Goal: Task Accomplishment & Management: Manage account settings

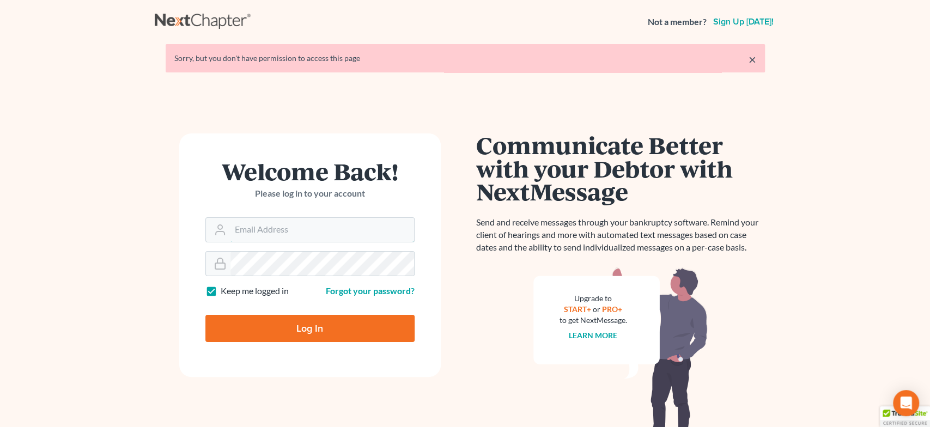
type input "[EMAIL_ADDRESS][DOMAIN_NAME]"
click at [350, 328] on input "Log In" at bounding box center [309, 328] width 209 height 27
type input "Thinking..."
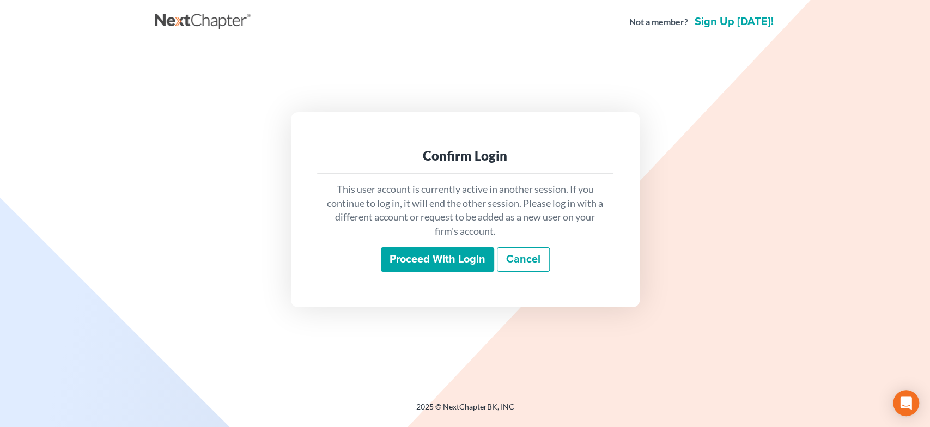
click at [416, 266] on input "Proceed with login" at bounding box center [437, 259] width 113 height 25
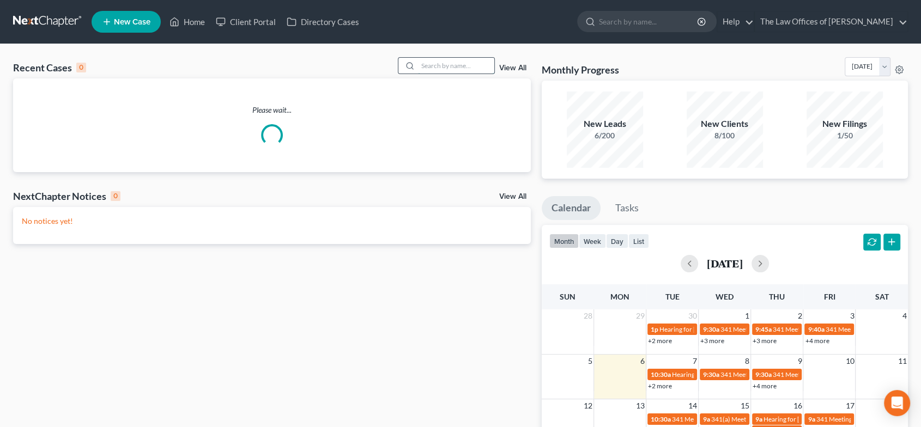
click at [441, 66] on input "search" at bounding box center [456, 66] width 76 height 16
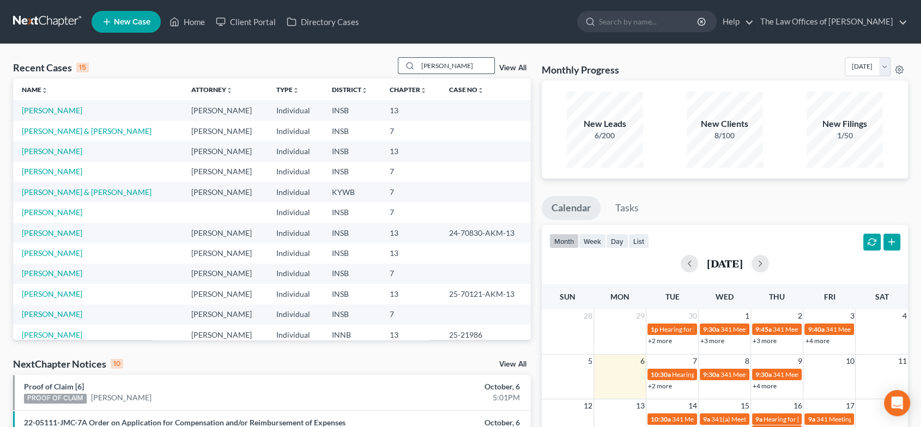
type input "[PERSON_NAME]"
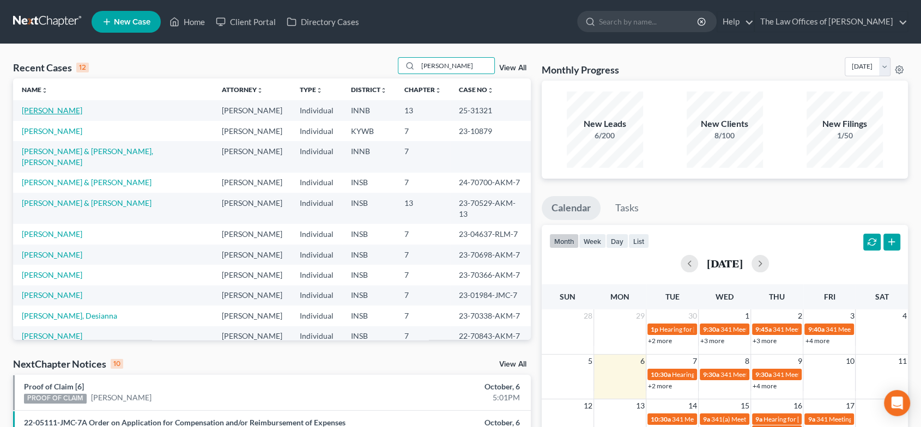
click at [53, 108] on link "[PERSON_NAME]" at bounding box center [52, 110] width 60 height 9
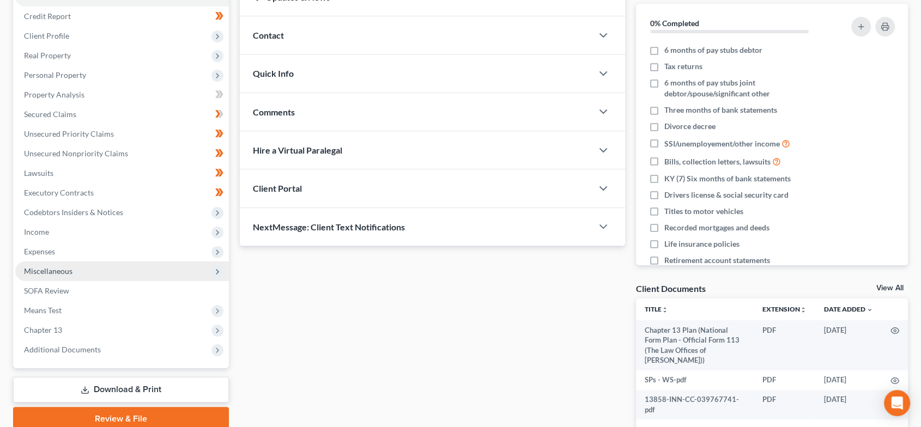
scroll to position [50, 0]
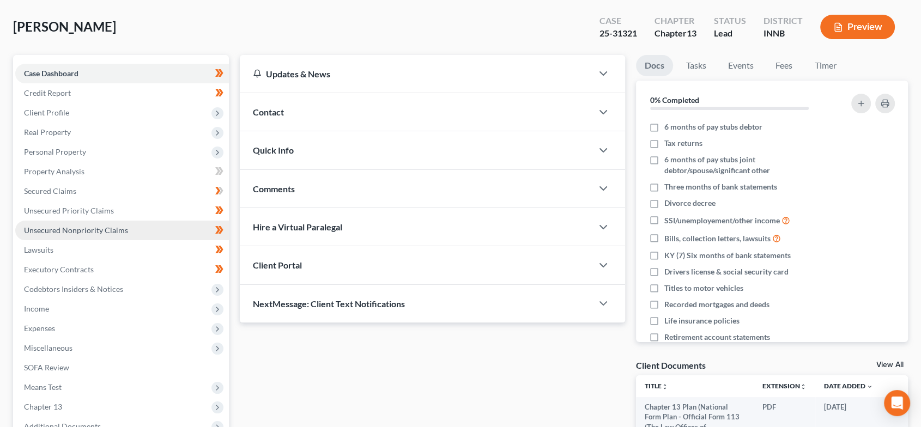
click at [87, 226] on span "Unsecured Nonpriority Claims" at bounding box center [76, 230] width 104 height 9
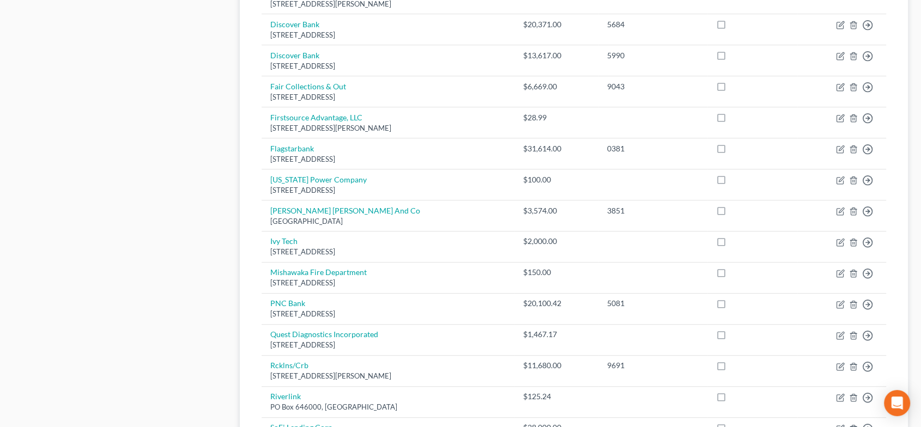
scroll to position [766, 0]
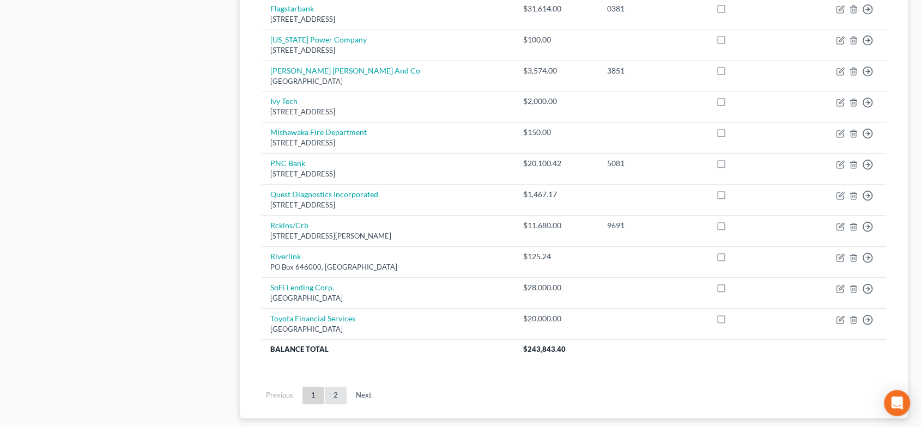
click at [333, 391] on link "2" at bounding box center [336, 395] width 22 height 17
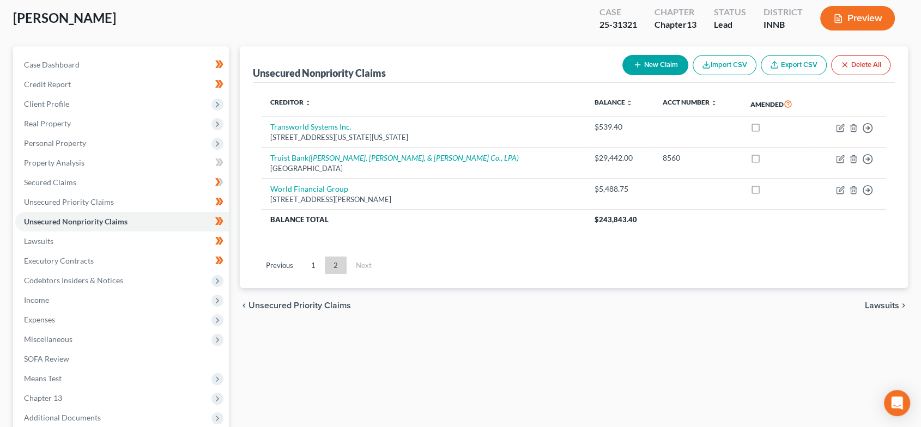
scroll to position [9, 0]
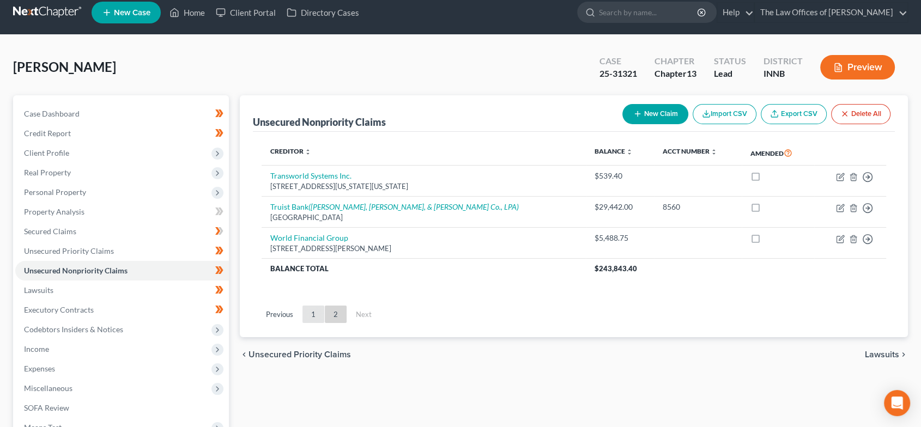
click at [314, 309] on link "1" at bounding box center [313, 314] width 22 height 17
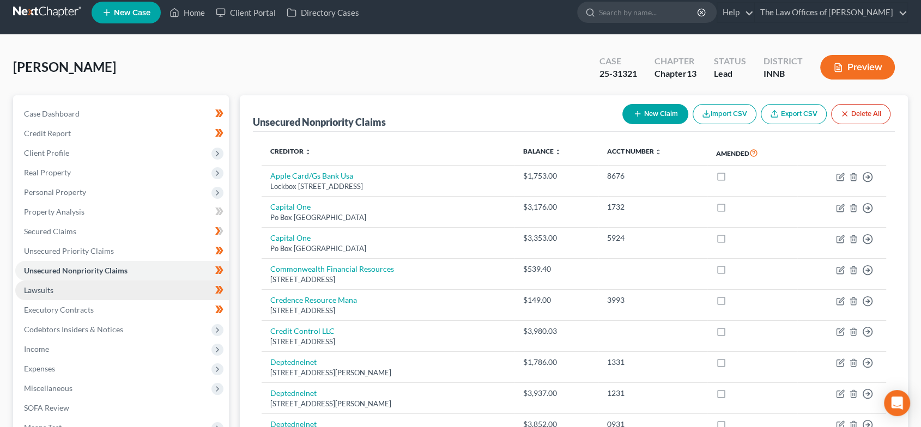
click at [71, 285] on link "Lawsuits" at bounding box center [122, 291] width 214 height 20
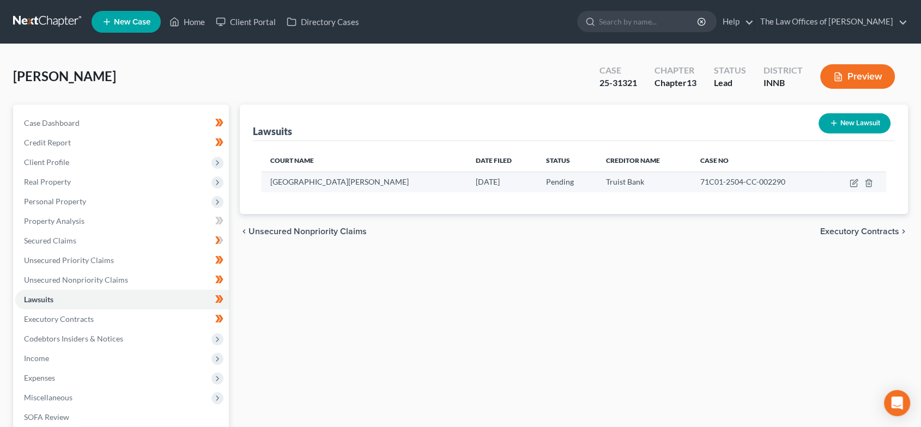
click at [848, 182] on td at bounding box center [856, 182] width 60 height 21
click at [850, 180] on icon "button" at bounding box center [853, 183] width 7 height 7
select select "15"
select select "0"
select select "1"
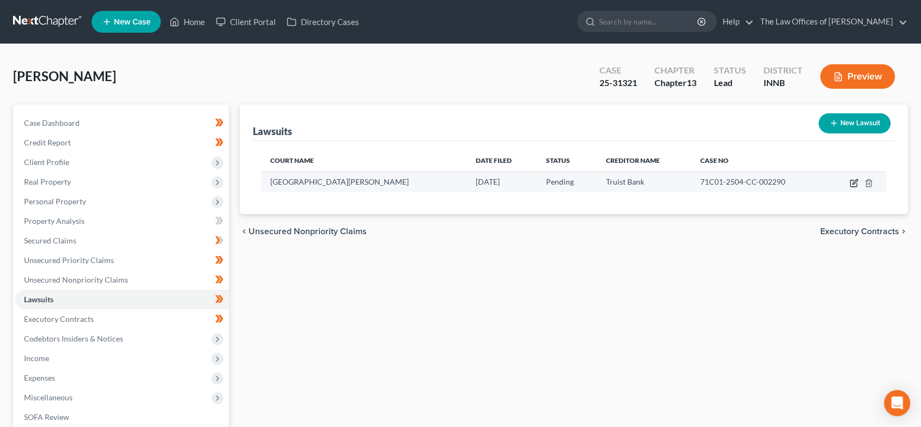
select select "48"
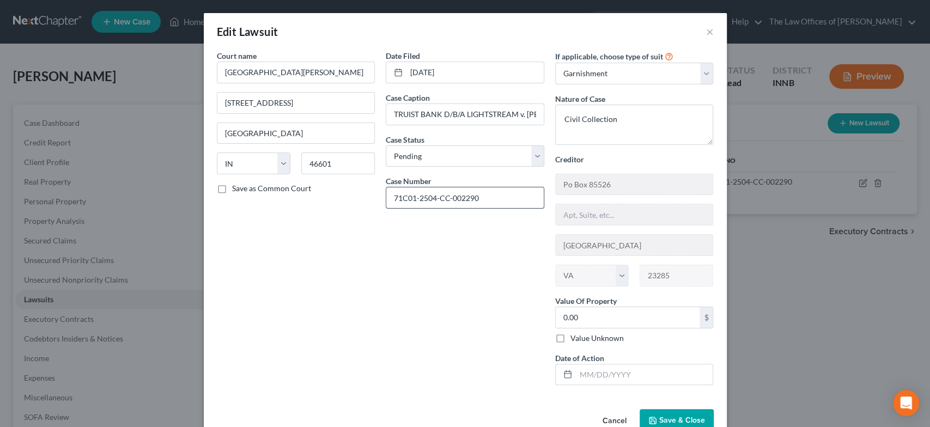
click at [475, 203] on input "71C01-2504-CC-002290" at bounding box center [464, 197] width 157 height 21
click at [706, 28] on button "×" at bounding box center [710, 31] width 8 height 13
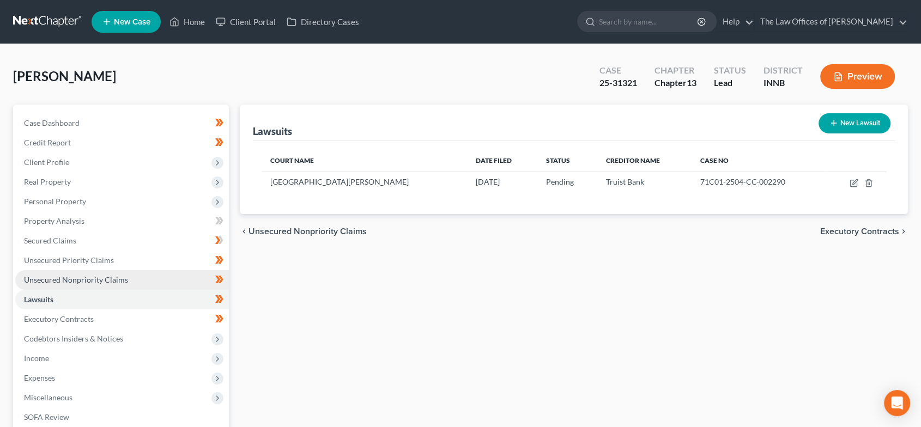
click at [105, 282] on span "Unsecured Nonpriority Claims" at bounding box center [76, 279] width 104 height 9
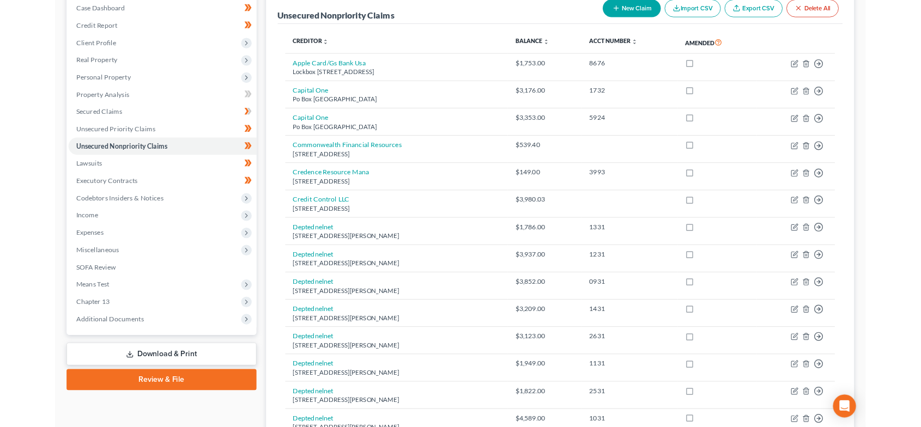
scroll to position [363, 0]
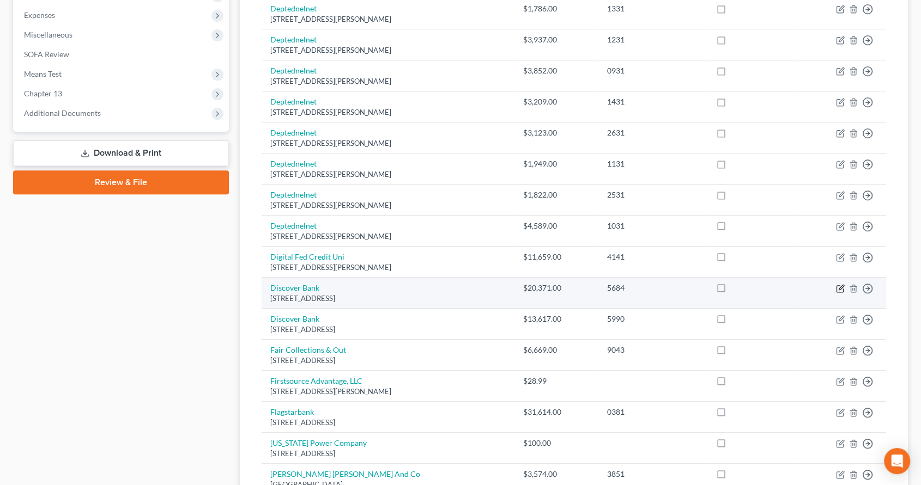
click at [838, 287] on icon "button" at bounding box center [840, 288] width 9 height 9
select select "7"
select select "0"
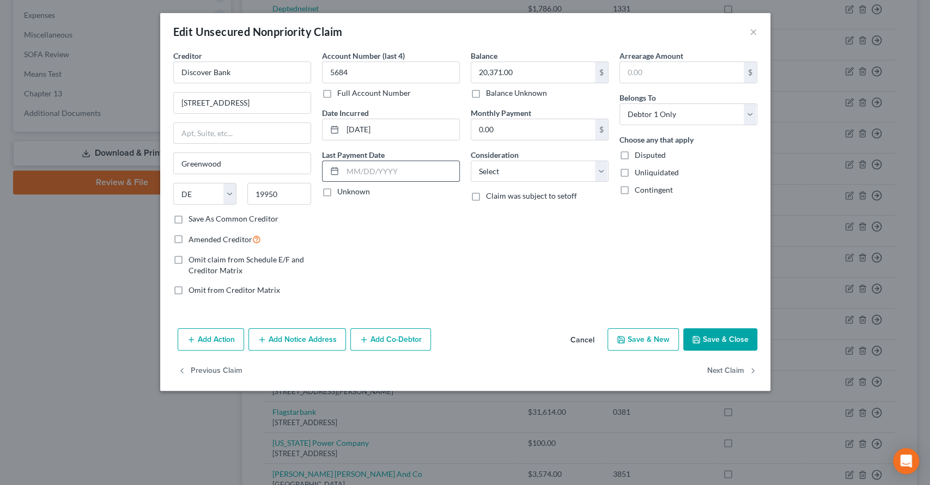
click at [392, 167] on input "text" at bounding box center [401, 171] width 117 height 21
click at [368, 166] on input "text" at bounding box center [401, 171] width 117 height 21
type input "350.00"
drag, startPoint x: 377, startPoint y: 175, endPoint x: 333, endPoint y: 173, distance: 44.7
click at [333, 173] on div "350.00" at bounding box center [391, 172] width 138 height 22
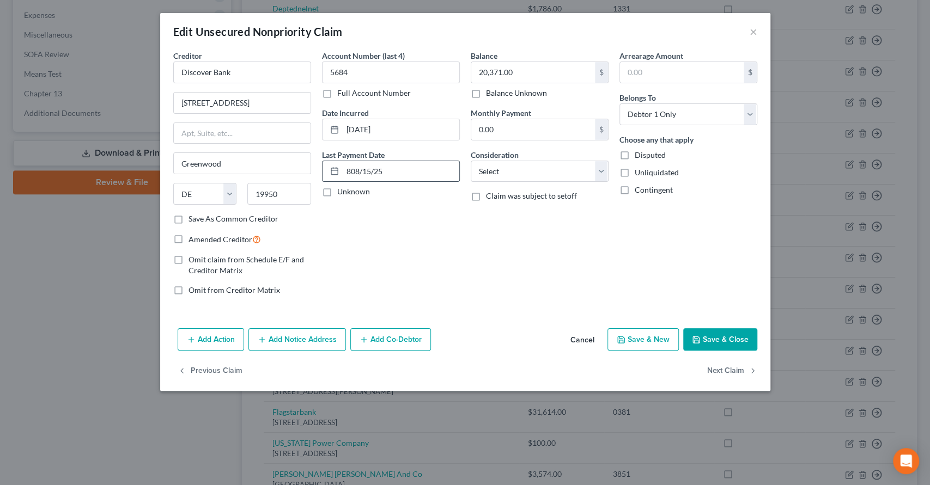
click at [350, 170] on input "808/15/25" at bounding box center [401, 171] width 117 height 21
type input "08/15/25"
click at [379, 278] on input "text" at bounding box center [384, 267] width 106 height 21
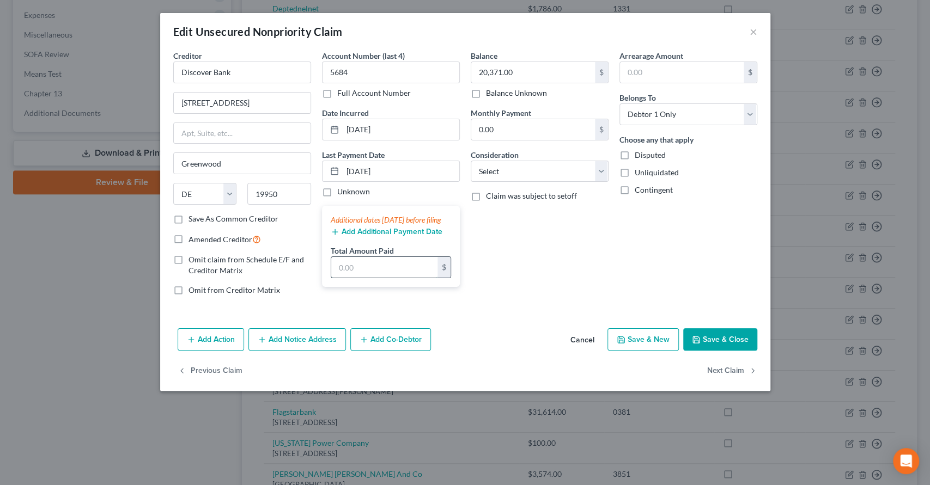
click at [380, 278] on input "text" at bounding box center [384, 267] width 106 height 21
type input "1,400.00"
click at [365, 236] on button "Add Additional Payment Date" at bounding box center [387, 232] width 112 height 9
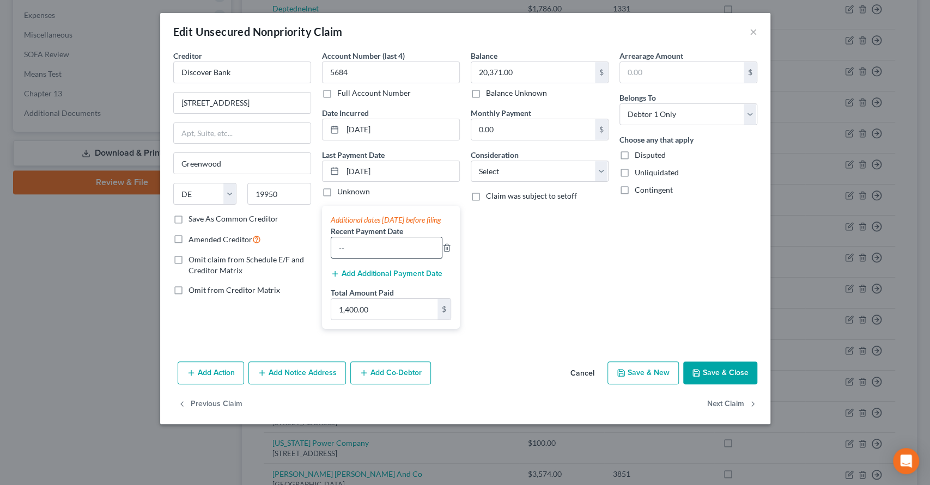
click at [359, 258] on input "text" at bounding box center [386, 247] width 111 height 21
click at [426, 278] on button "Add Additional Payment Date" at bounding box center [387, 274] width 112 height 9
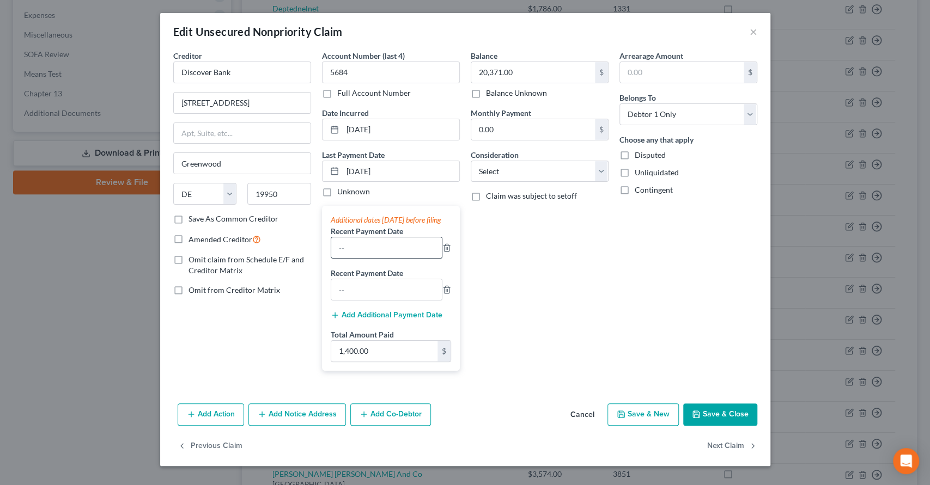
click at [362, 255] on input "text" at bounding box center [386, 247] width 111 height 21
type input "07/15/25"
click at [354, 296] on input "text" at bounding box center [386, 289] width 111 height 21
type input "06/15/25"
click at [395, 320] on button "Add Additional Payment Date" at bounding box center [387, 315] width 112 height 9
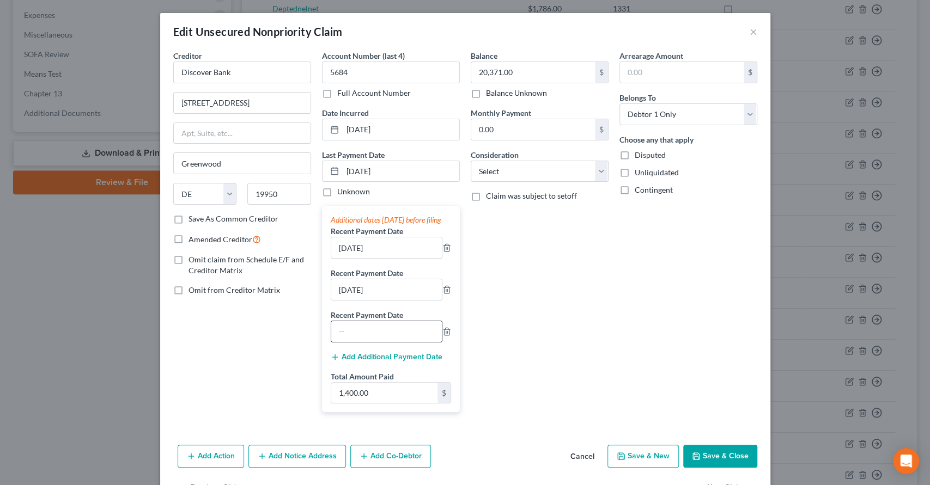
click at [362, 338] on input "text" at bounding box center [386, 331] width 111 height 21
type input "5/15/25"
click at [442, 336] on icon "button" at bounding box center [446, 331] width 9 height 9
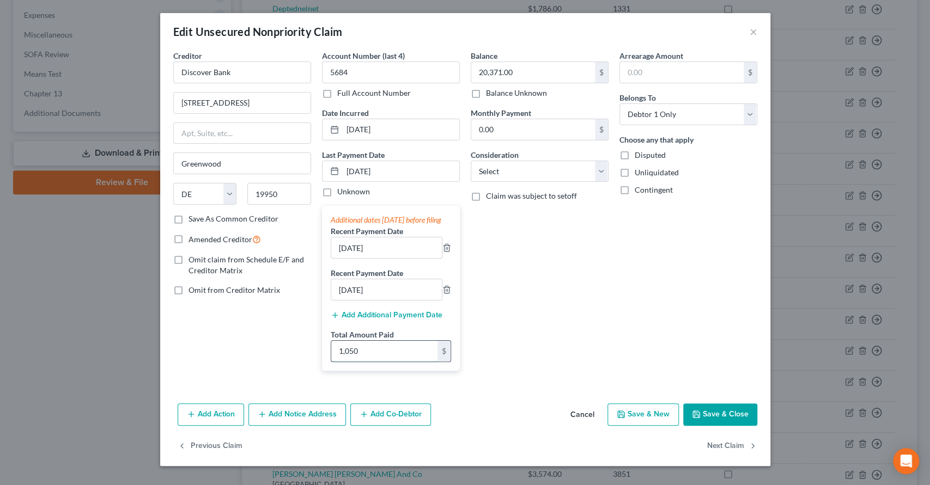
click at [380, 362] on input "1,050" at bounding box center [384, 351] width 106 height 21
type input "1,050.00"
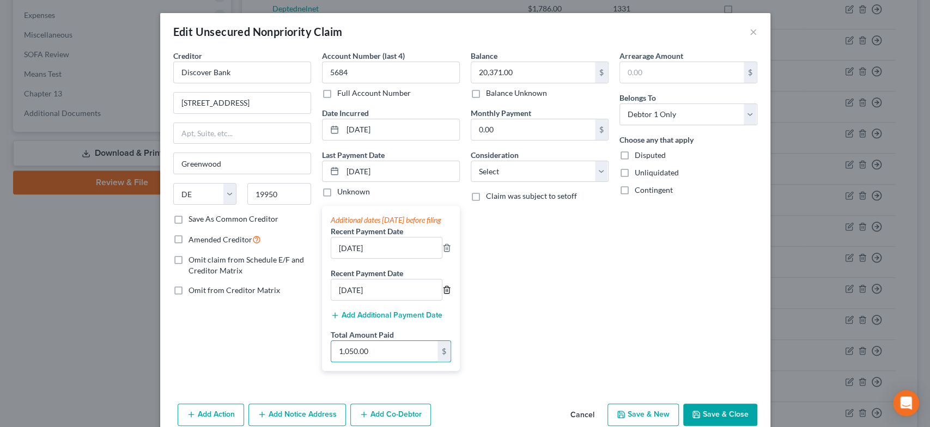
click at [442, 294] on icon "button" at bounding box center [446, 289] width 9 height 9
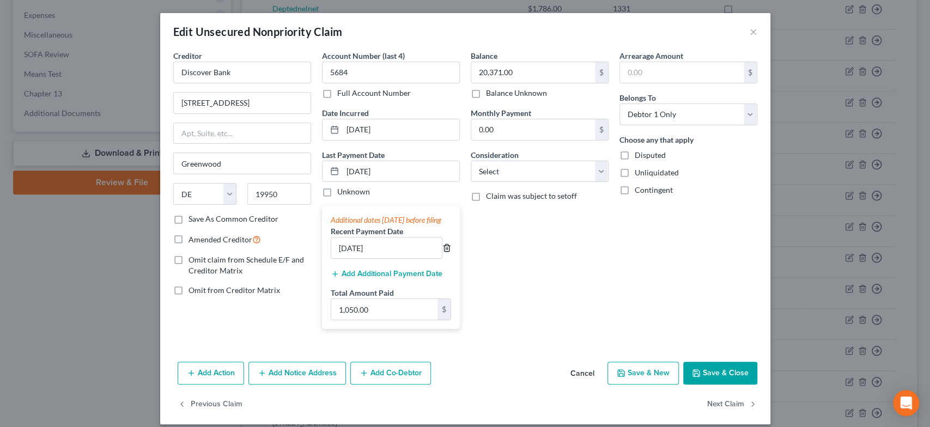
click at [443, 252] on icon "button" at bounding box center [446, 247] width 9 height 9
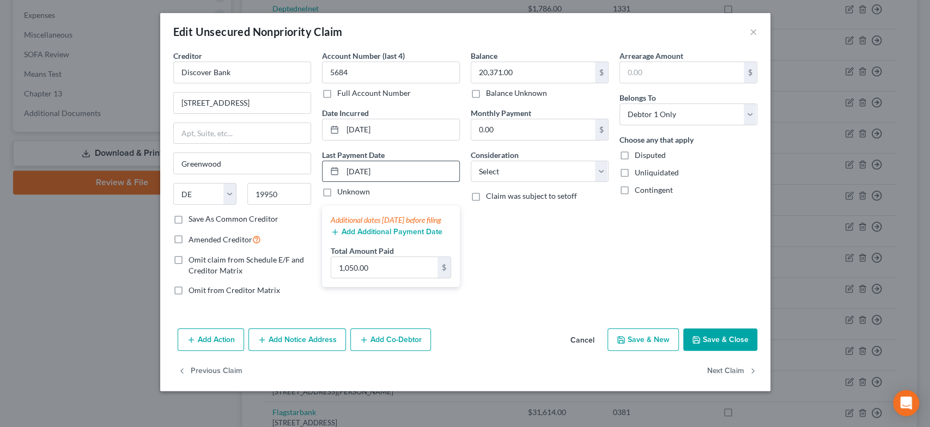
click at [399, 170] on input "08/15/25" at bounding box center [401, 171] width 117 height 21
drag, startPoint x: 400, startPoint y: 170, endPoint x: 305, endPoint y: 173, distance: 94.8
click at [305, 173] on div "Creditor * Discover Bank 502 East Market Street Greenwood State AL AK AR AZ CA …" at bounding box center [465, 177] width 595 height 254
type input "06/17/2025"
type input "700.00"
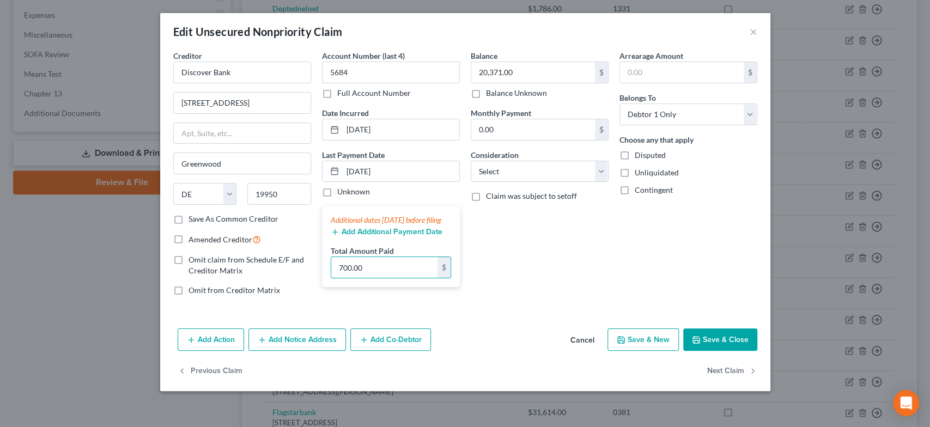
click at [366, 236] on button "Add Additional Payment Date" at bounding box center [387, 232] width 112 height 9
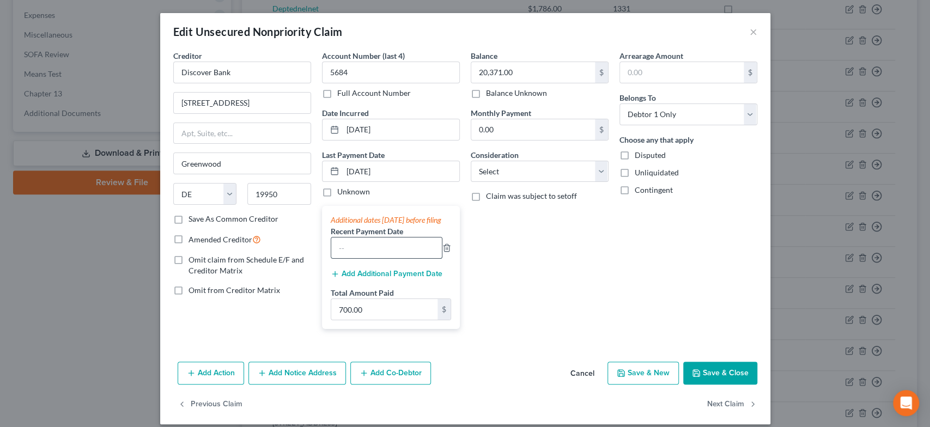
click at [347, 258] on input "text" at bounding box center [386, 247] width 111 height 21
type input "5/20/25"
click at [719, 380] on button "Save & Close" at bounding box center [720, 373] width 74 height 23
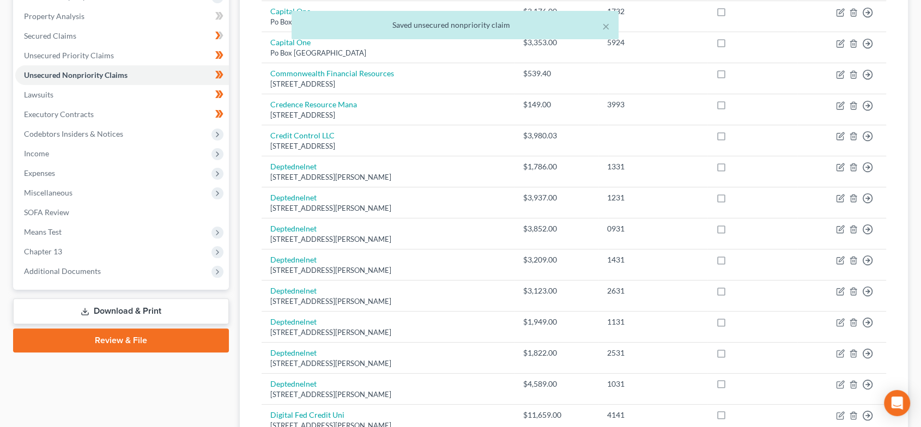
scroll to position [202, 0]
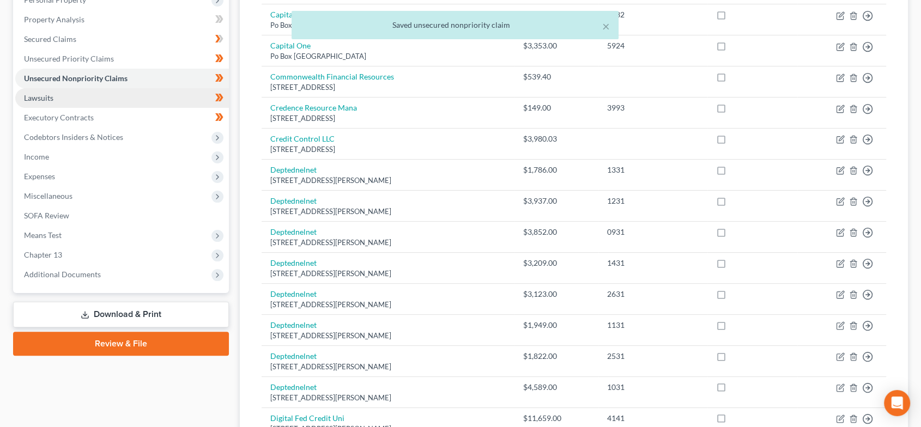
click at [109, 101] on link "Lawsuits" at bounding box center [122, 98] width 214 height 20
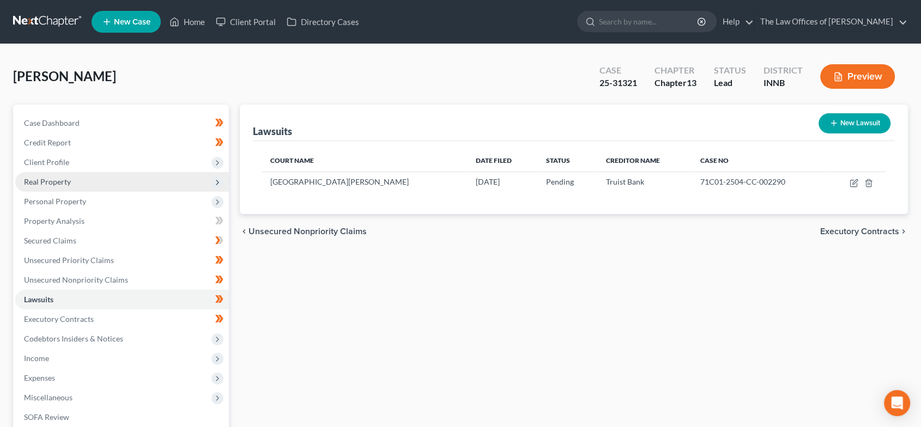
drag, startPoint x: 71, startPoint y: 156, endPoint x: 77, endPoint y: 172, distance: 17.6
click at [71, 156] on span "Client Profile" at bounding box center [122, 163] width 214 height 20
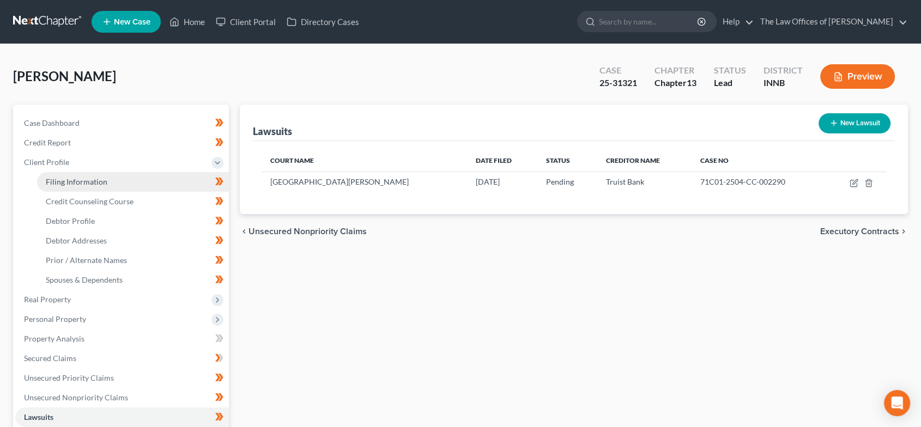
click at [78, 177] on span "Filing Information" at bounding box center [77, 181] width 62 height 9
select select "1"
select select "0"
select select "3"
select select "15"
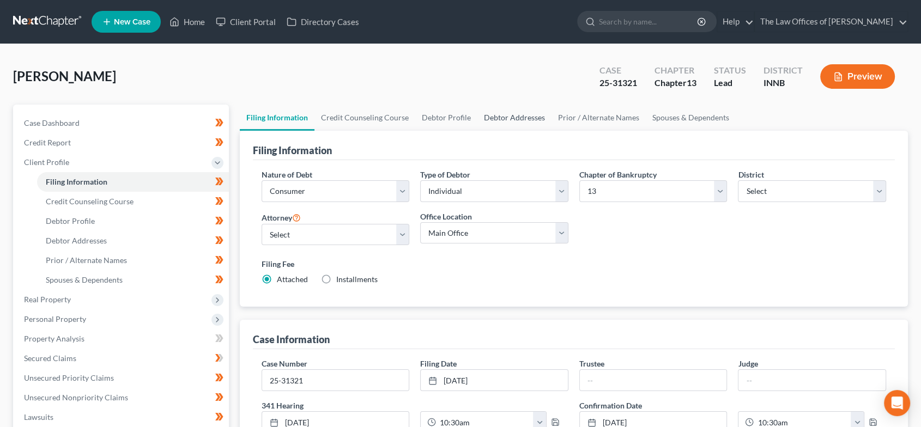
click at [505, 113] on link "Debtor Addresses" at bounding box center [514, 118] width 74 height 26
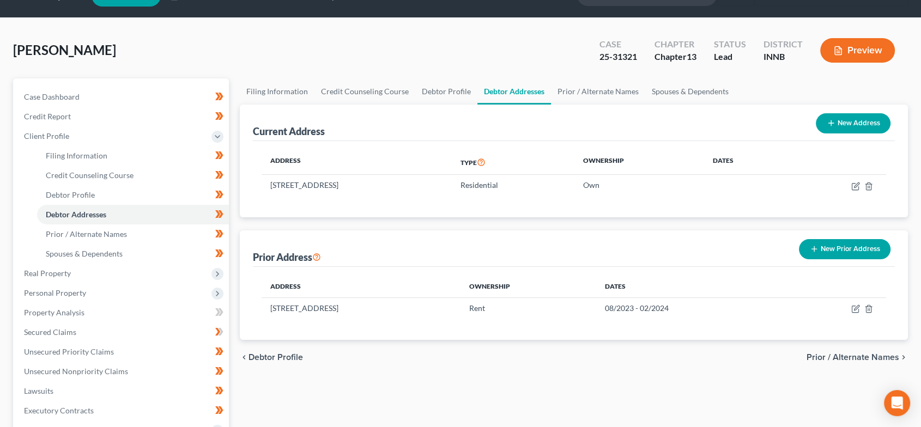
scroll to position [40, 0]
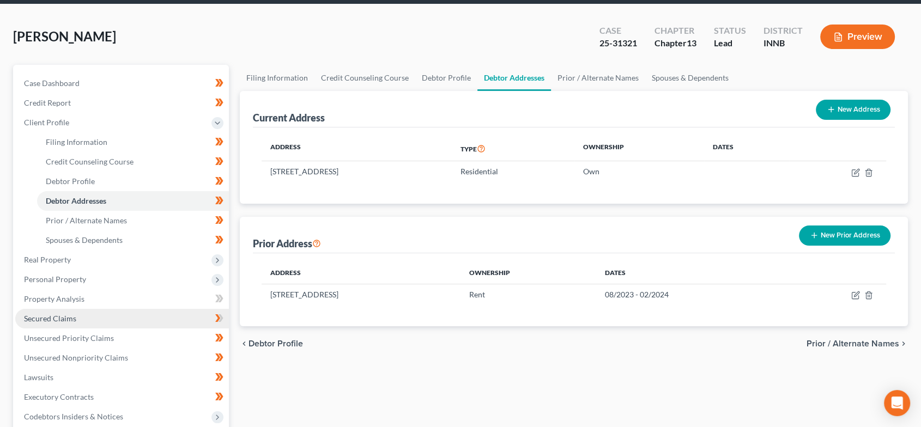
click at [65, 312] on link "Secured Claims" at bounding box center [122, 319] width 214 height 20
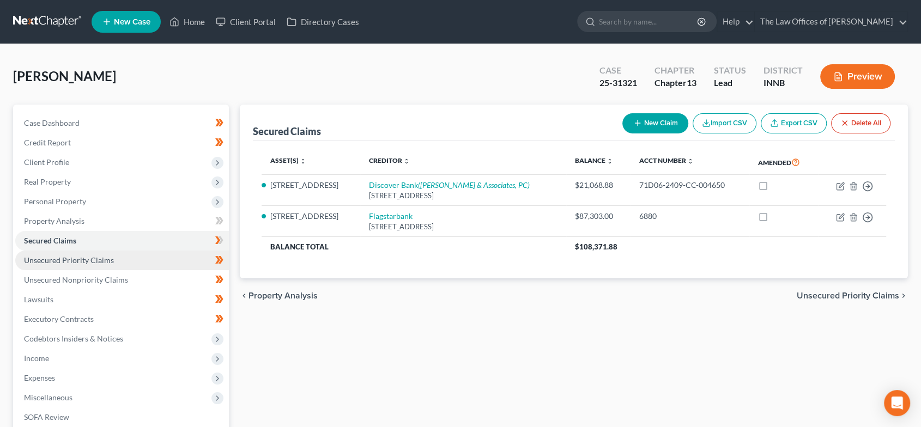
click at [87, 258] on span "Unsecured Priority Claims" at bounding box center [69, 259] width 90 height 9
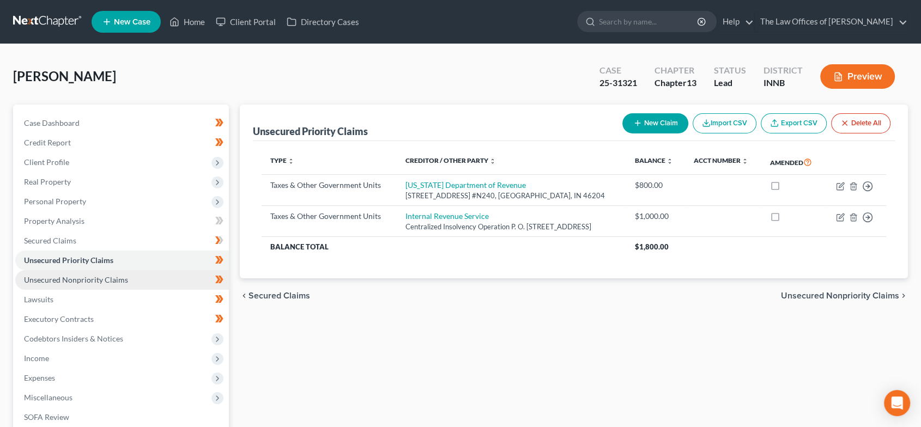
click at [99, 275] on span "Unsecured Nonpriority Claims" at bounding box center [76, 279] width 104 height 9
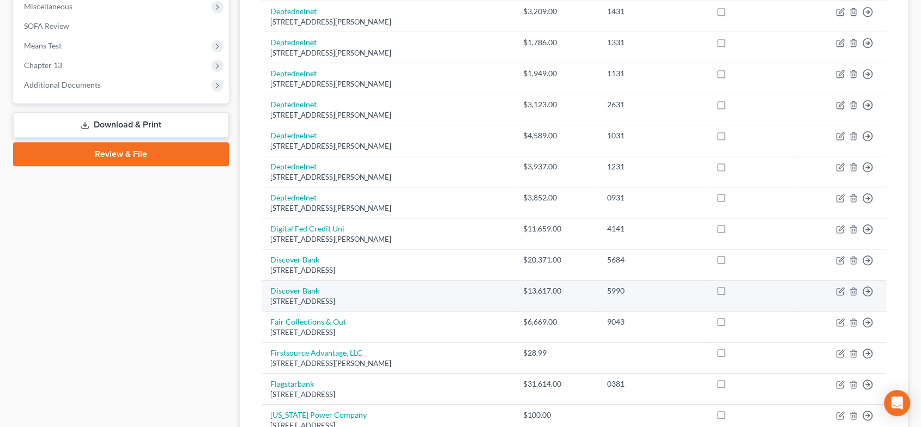
scroll to position [403, 0]
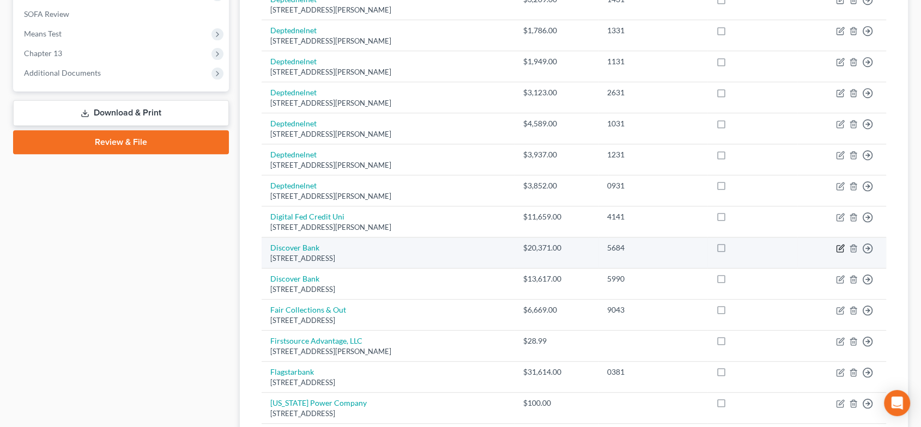
click at [842, 248] on icon "button" at bounding box center [839, 249] width 7 height 7
select select "7"
select select "0"
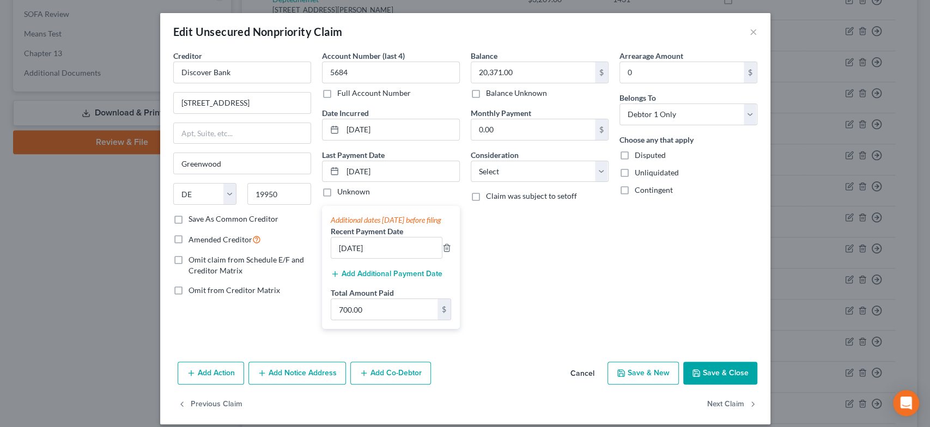
click at [442, 251] on div "5/20/25" at bounding box center [391, 248] width 120 height 22
click at [444, 252] on icon "button" at bounding box center [446, 248] width 5 height 7
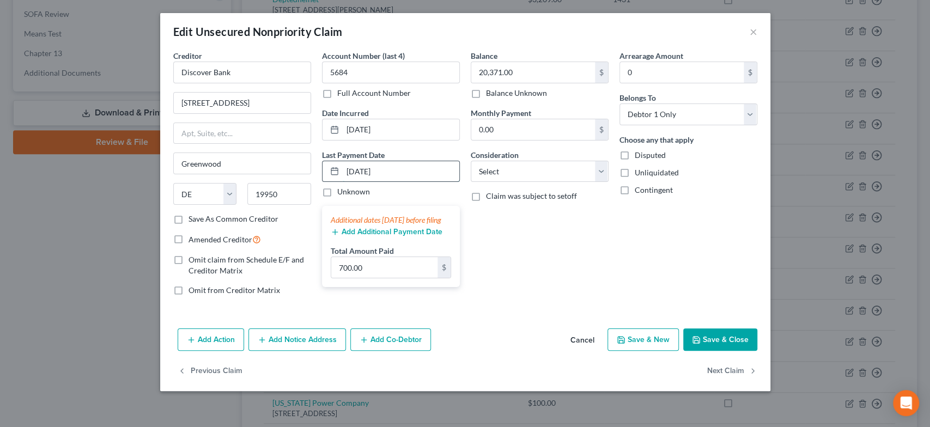
drag, startPoint x: 401, startPoint y: 169, endPoint x: 325, endPoint y: 169, distance: 75.7
click at [326, 169] on div "06/17/2025" at bounding box center [391, 172] width 138 height 22
click at [744, 330] on button "Save & Close" at bounding box center [720, 339] width 74 height 23
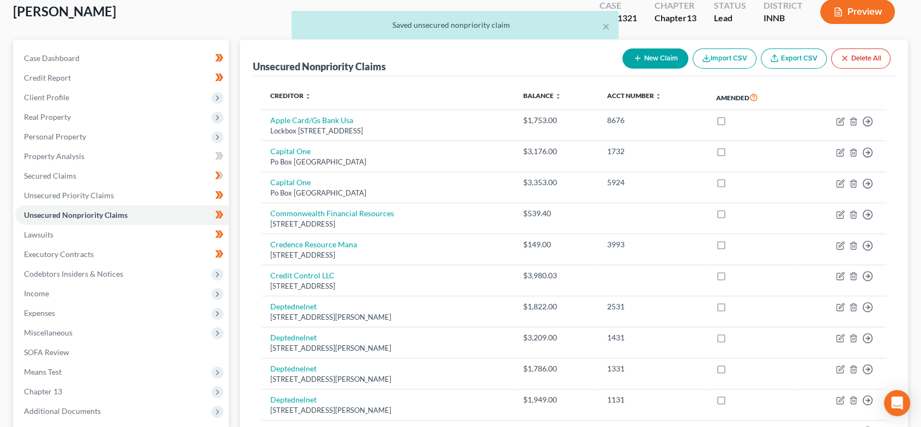
scroll to position [40, 0]
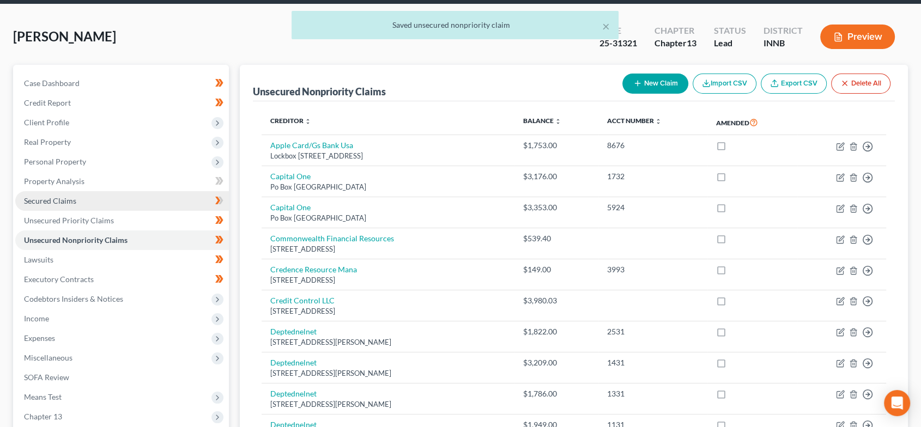
drag, startPoint x: 96, startPoint y: 204, endPoint x: 107, endPoint y: 205, distance: 10.5
click at [96, 204] on link "Secured Claims" at bounding box center [122, 201] width 214 height 20
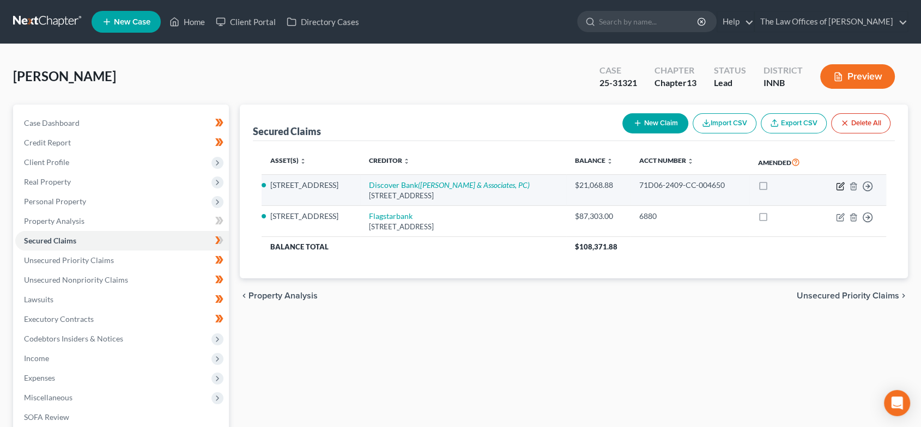
click at [843, 185] on icon "button" at bounding box center [840, 186] width 9 height 9
select select "36"
select select "0"
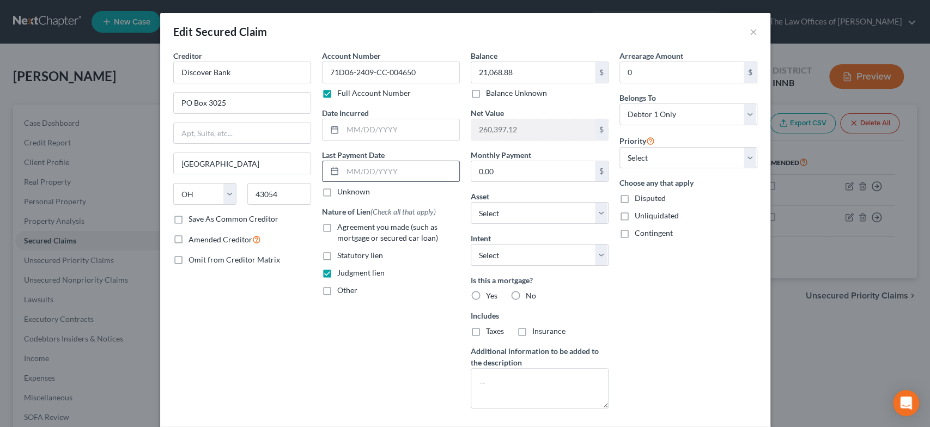
click at [367, 173] on input "text" at bounding box center [401, 171] width 117 height 21
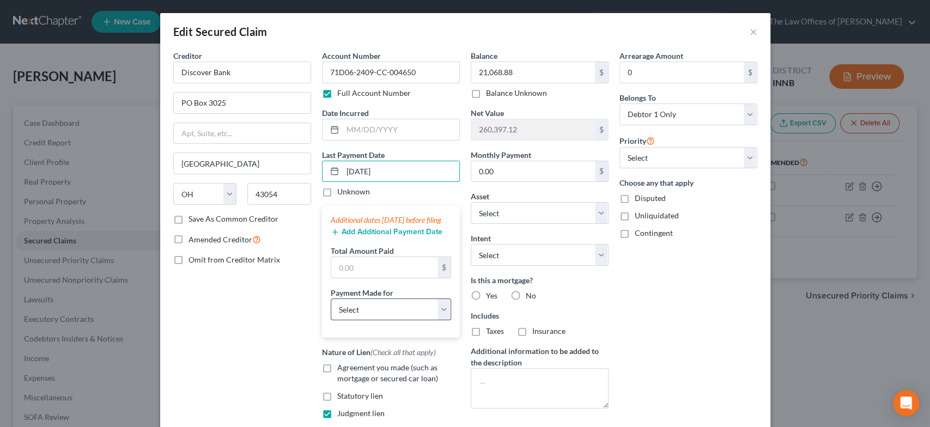
type input "6/17/25"
click at [359, 314] on select "Select Car Credit Card Loan Repayment Mortgage Other Suppliers Or Vendors" at bounding box center [391, 309] width 120 height 22
select select "4"
click at [331, 309] on select "Select Car Credit Card Loan Repayment Mortgage Other Suppliers Or Vendors" at bounding box center [391, 309] width 120 height 22
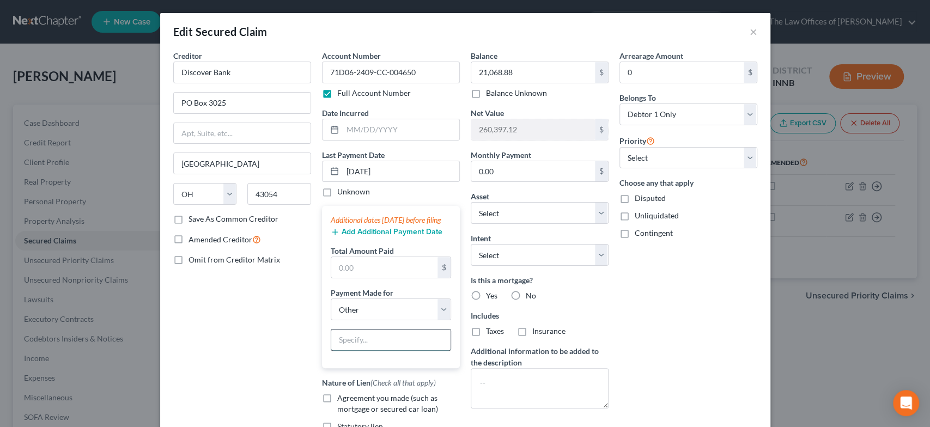
click at [346, 350] on input "text" at bounding box center [390, 340] width 119 height 21
type input "J"
type input "Agreed Judgment"
click at [374, 276] on input "text" at bounding box center [384, 267] width 106 height 21
type input "700.00"
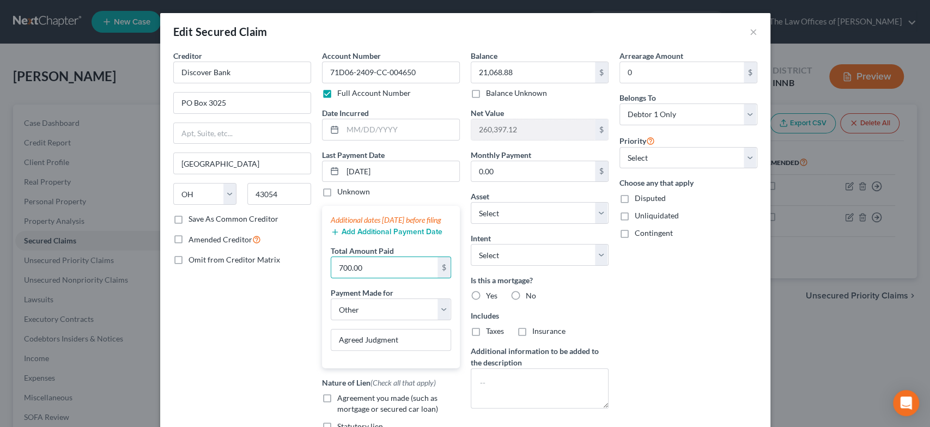
click at [352, 236] on button "Add Additional Payment Date" at bounding box center [387, 232] width 112 height 9
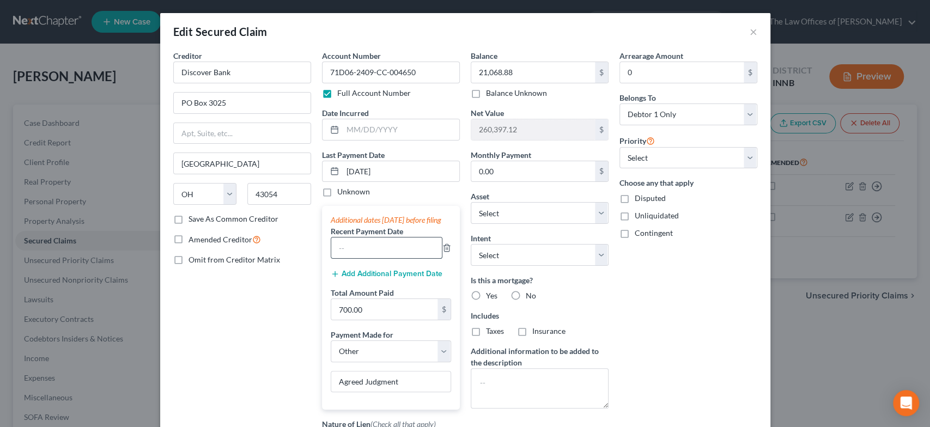
click at [357, 256] on input "text" at bounding box center [386, 247] width 111 height 21
type input "5/20/25"
click at [526, 291] on label "No" at bounding box center [531, 295] width 10 height 11
click at [530, 291] on input "No" at bounding box center [533, 293] width 7 height 7
radio input "true"
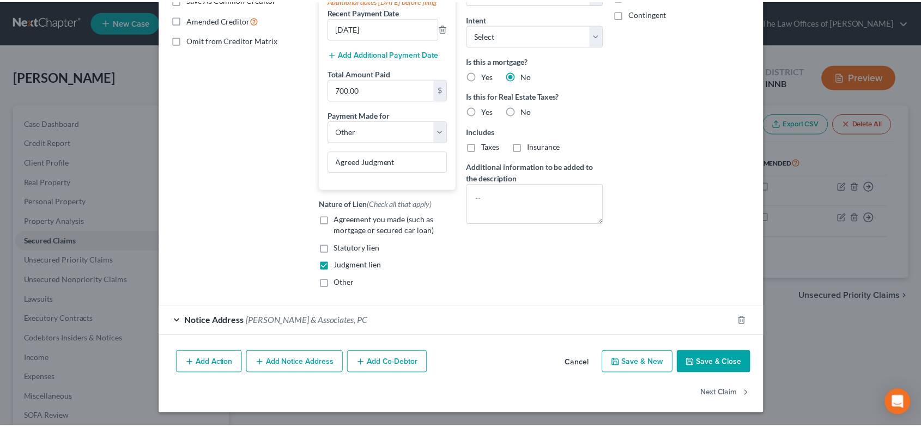
scroll to position [230, 0]
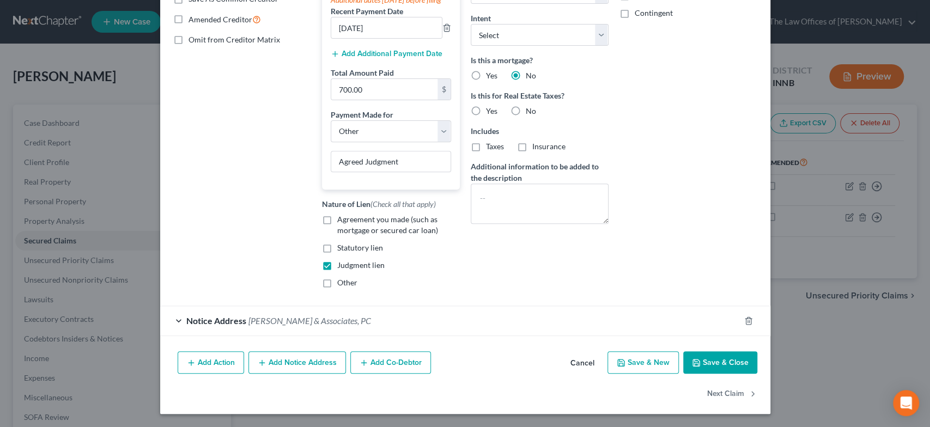
click at [703, 365] on button "Save & Close" at bounding box center [720, 362] width 74 height 23
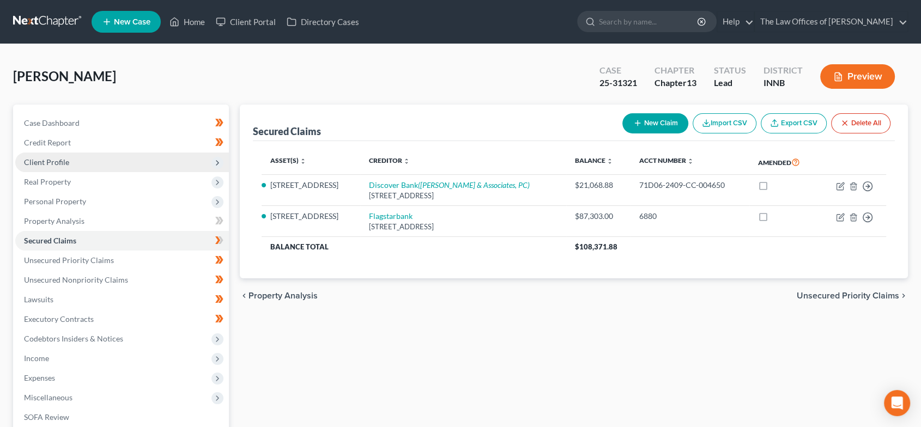
click at [99, 159] on span "Client Profile" at bounding box center [122, 163] width 214 height 20
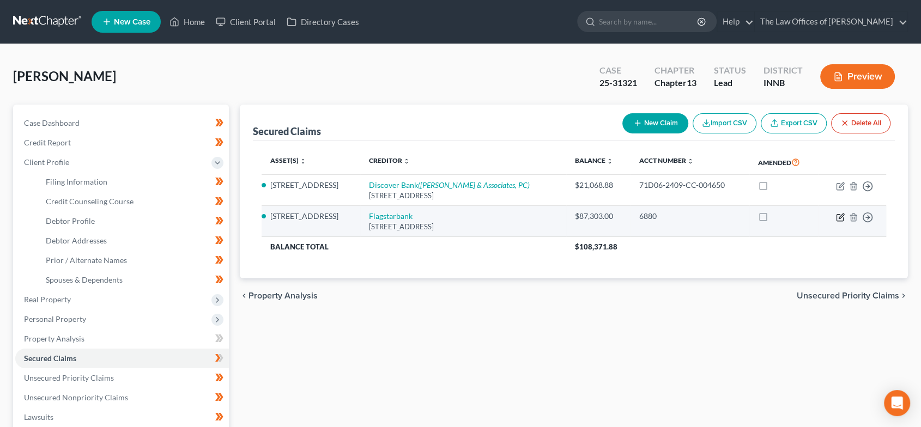
click at [838, 213] on icon "button" at bounding box center [840, 217] width 9 height 9
select select "23"
select select "2"
select select "0"
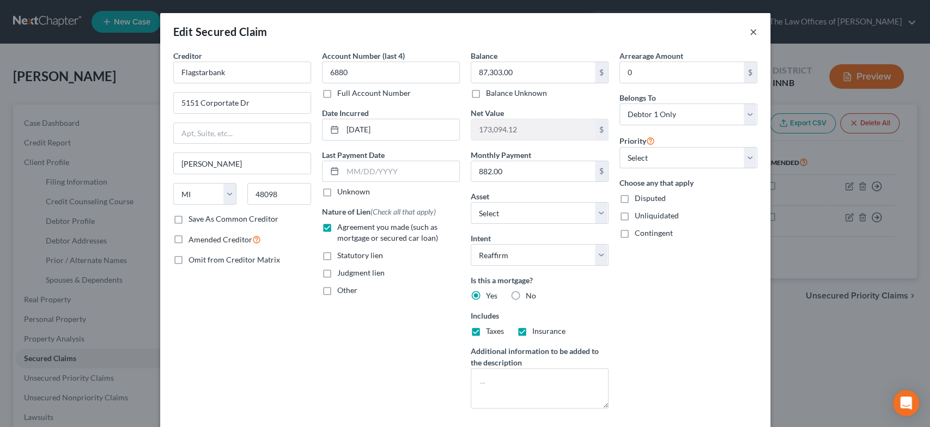
drag, startPoint x: 748, startPoint y: 32, endPoint x: 315, endPoint y: 164, distance: 453.0
click at [749, 32] on button "×" at bounding box center [753, 31] width 8 height 13
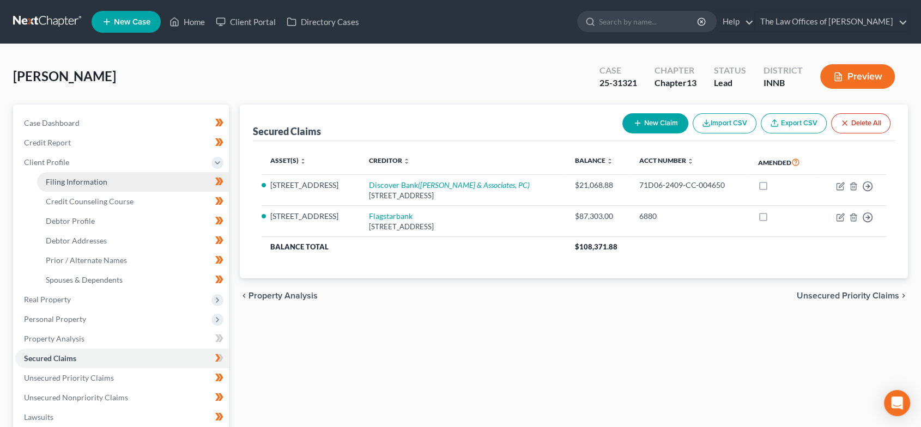
drag, startPoint x: 72, startPoint y: 184, endPoint x: 157, endPoint y: 184, distance: 84.4
click at [72, 184] on span "Filing Information" at bounding box center [77, 181] width 62 height 9
select select "1"
select select "0"
select select "3"
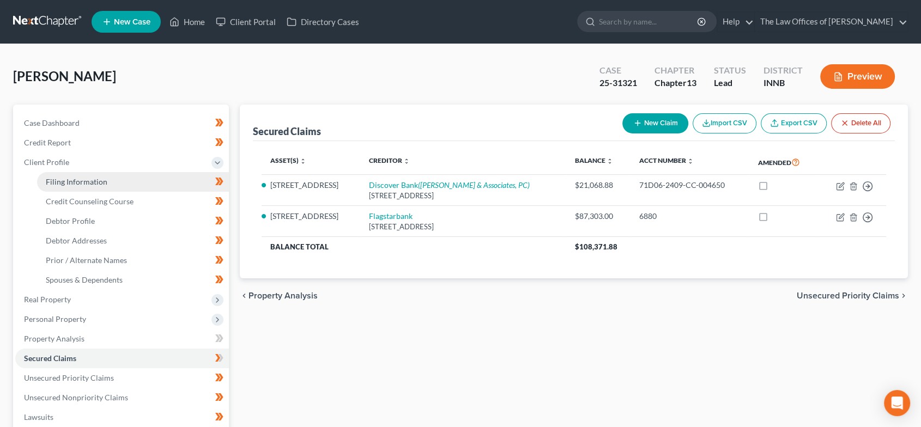
select select "27"
select select "3"
select select "15"
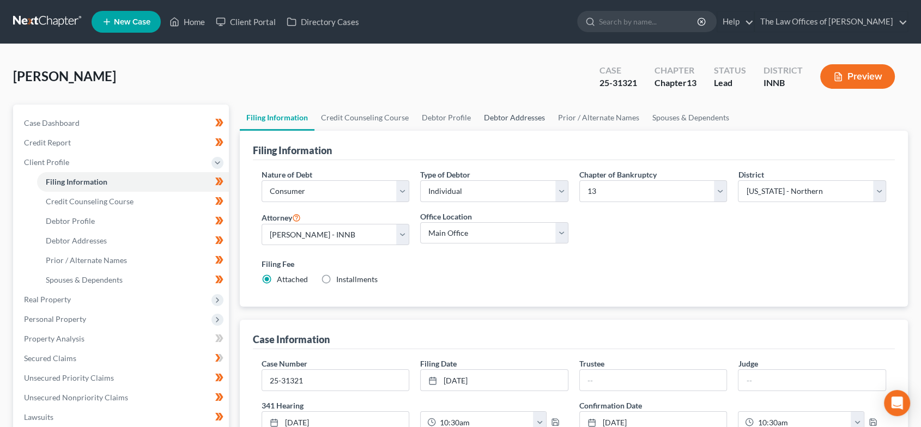
click at [522, 113] on link "Debtor Addresses" at bounding box center [514, 118] width 74 height 26
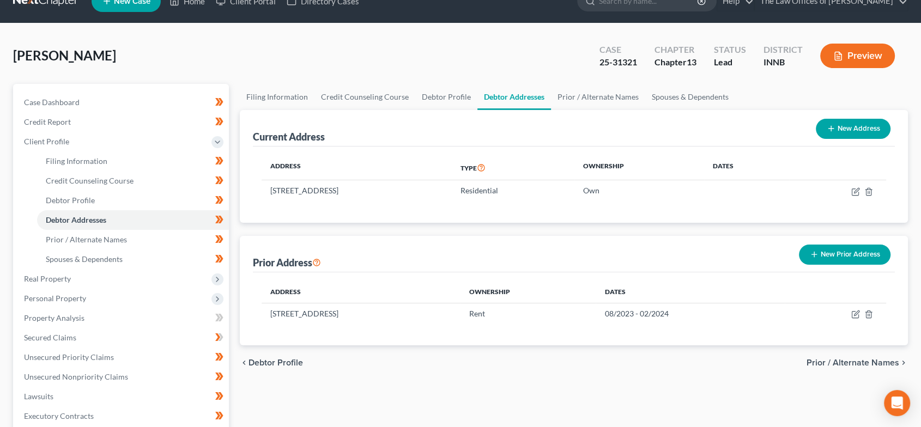
scroll to position [81, 0]
